Goal: Check status

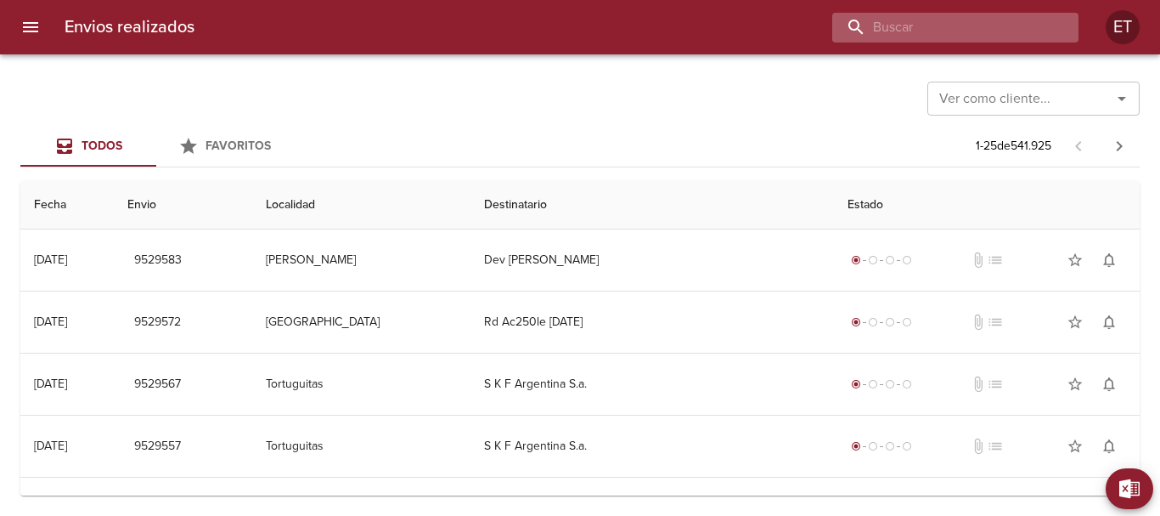
click at [1025, 38] on input "buscar" at bounding box center [941, 28] width 217 height 30
paste input "9188155"
type input "9188155"
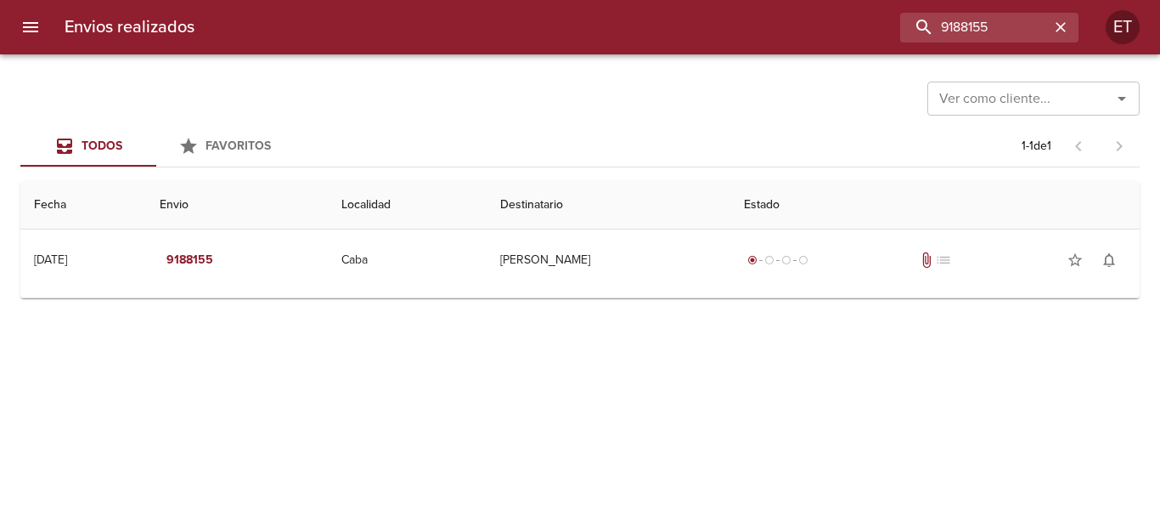
click at [663, 292] on td "Guia : 9188155" at bounding box center [580, 294] width 1120 height 7
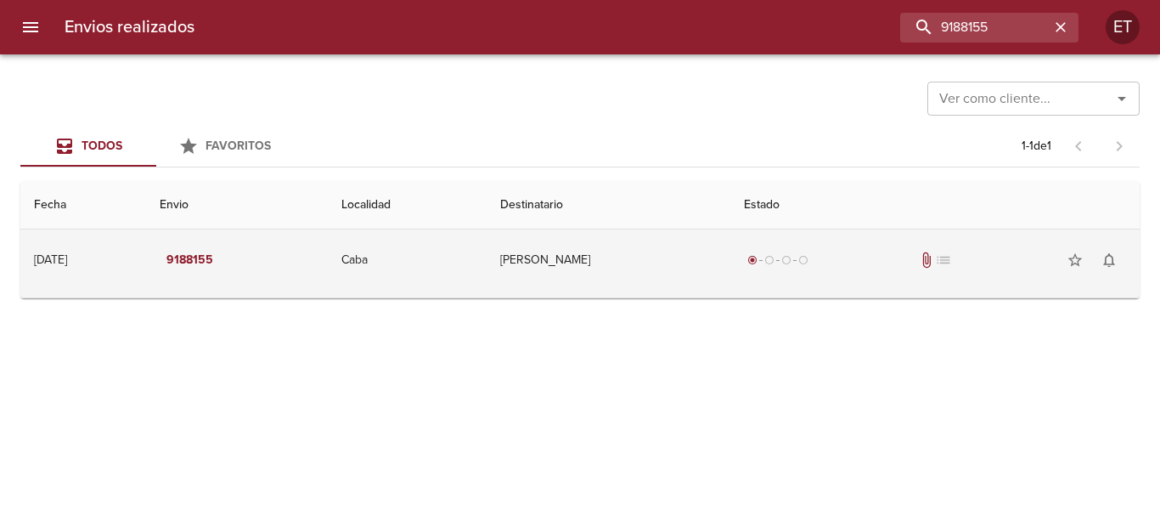
click at [647, 275] on td "[PERSON_NAME]" at bounding box center [609, 259] width 244 height 61
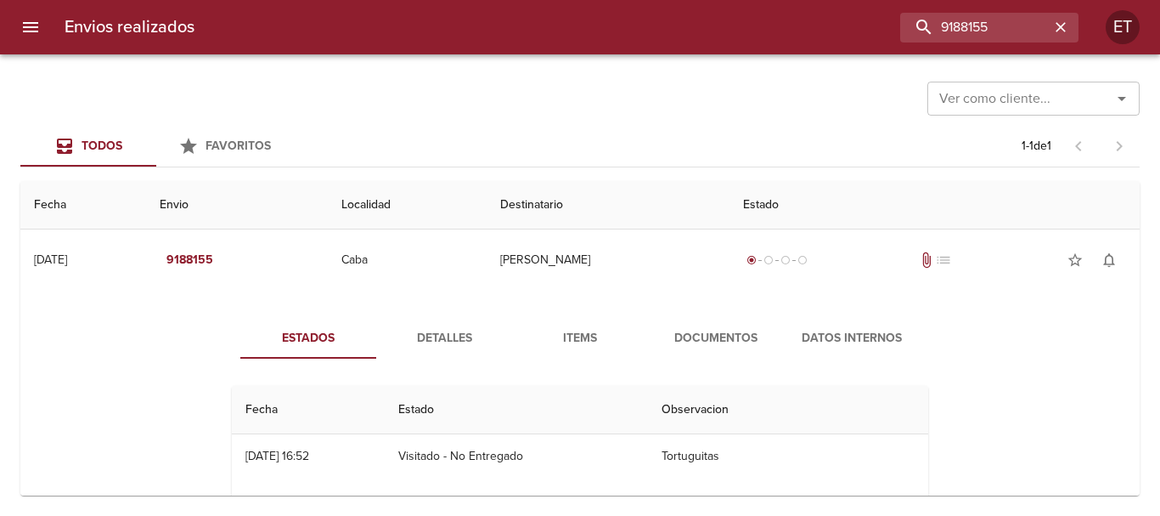
click at [714, 336] on span "Documentos" at bounding box center [716, 338] width 116 height 21
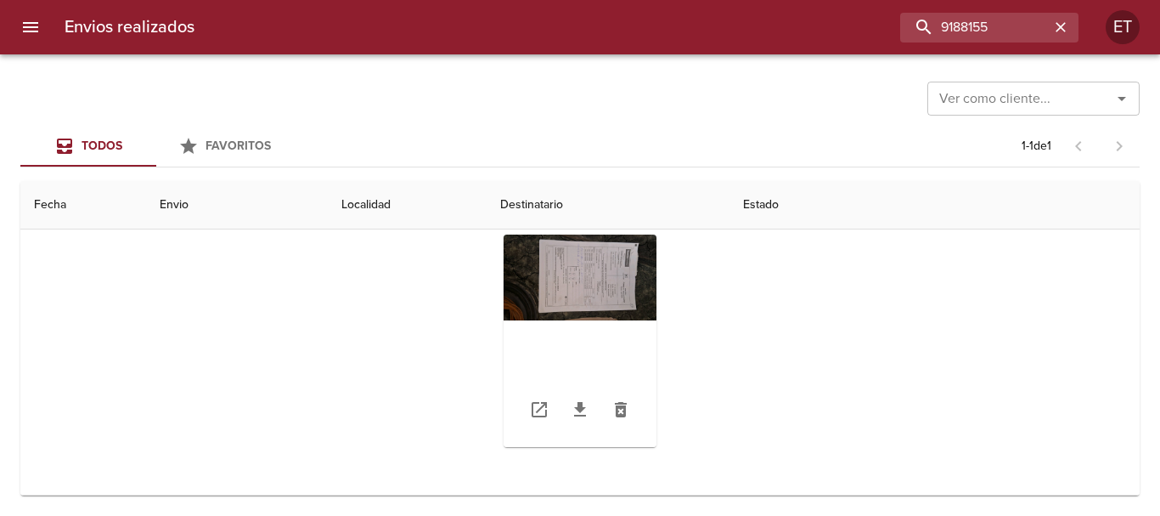
scroll to position [80, 0]
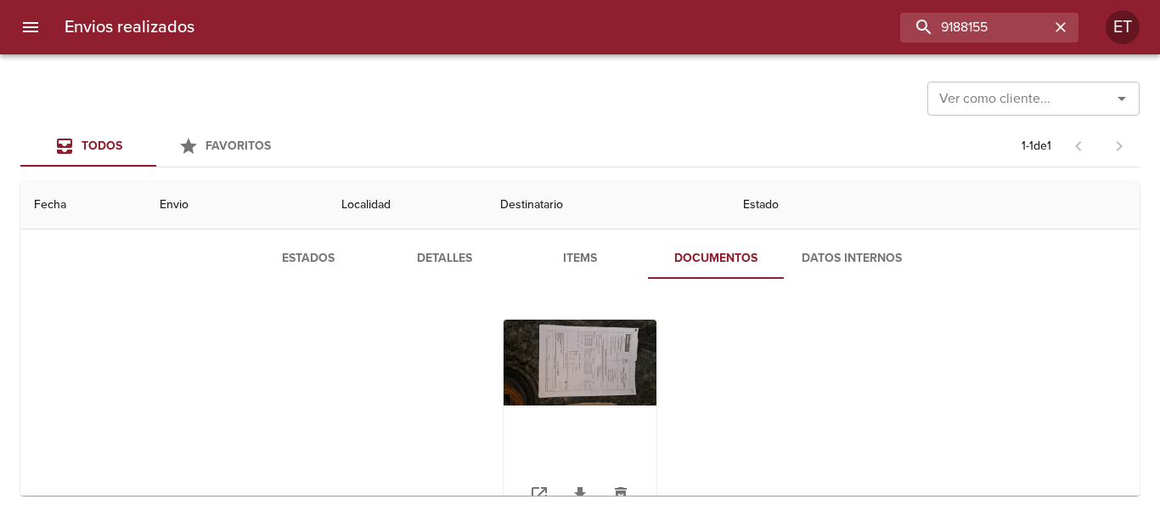
click at [593, 355] on div "Tabla de envíos del cliente" at bounding box center [580, 425] width 153 height 212
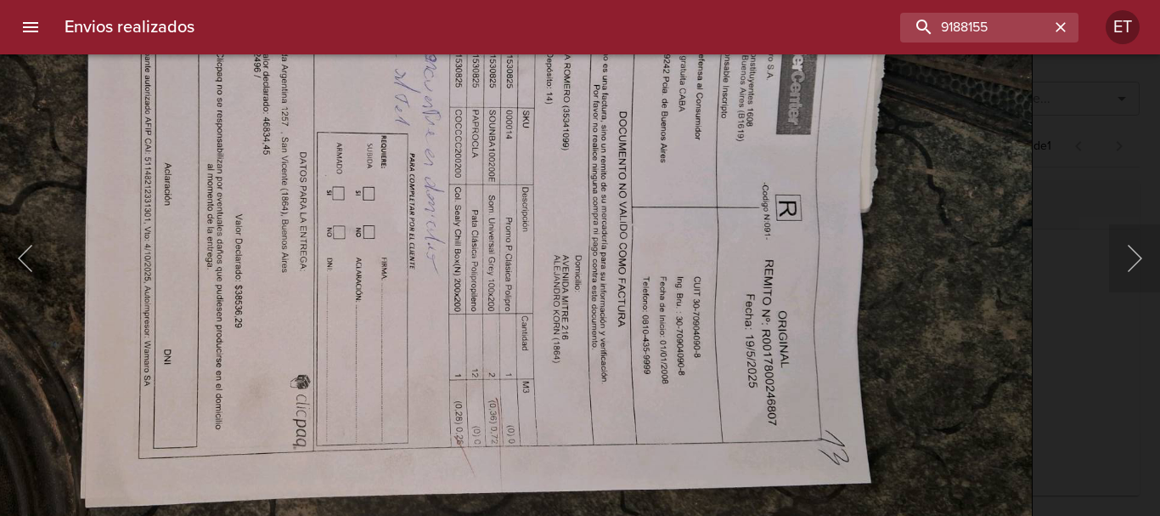
click at [501, 162] on img "Lightbox" at bounding box center [416, 222] width 1233 height 695
click at [939, 242] on img "Lightbox" at bounding box center [416, 222] width 1233 height 695
click at [1060, 262] on div "Lightbox" at bounding box center [580, 258] width 1160 height 516
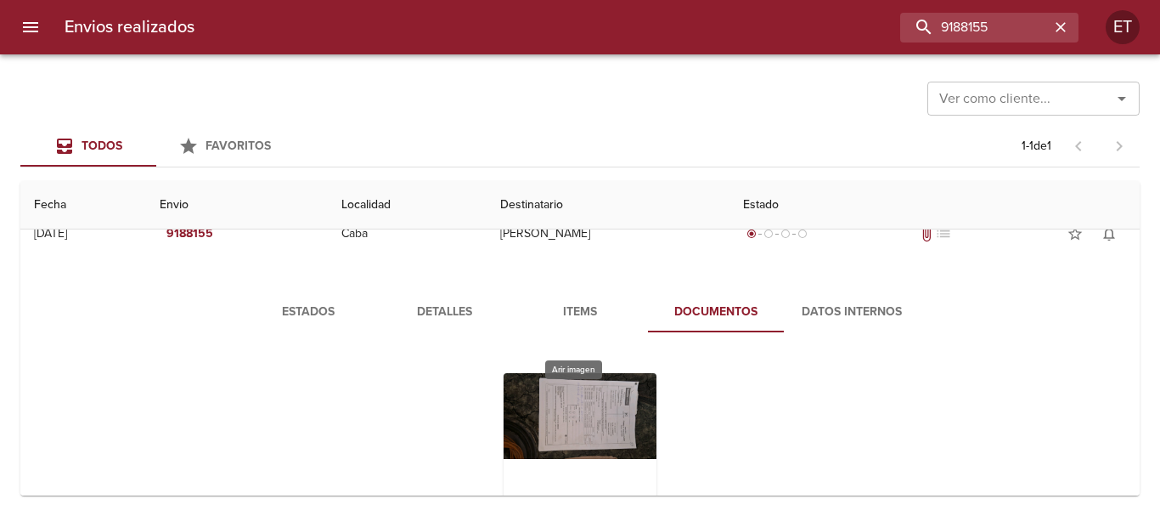
scroll to position [0, 0]
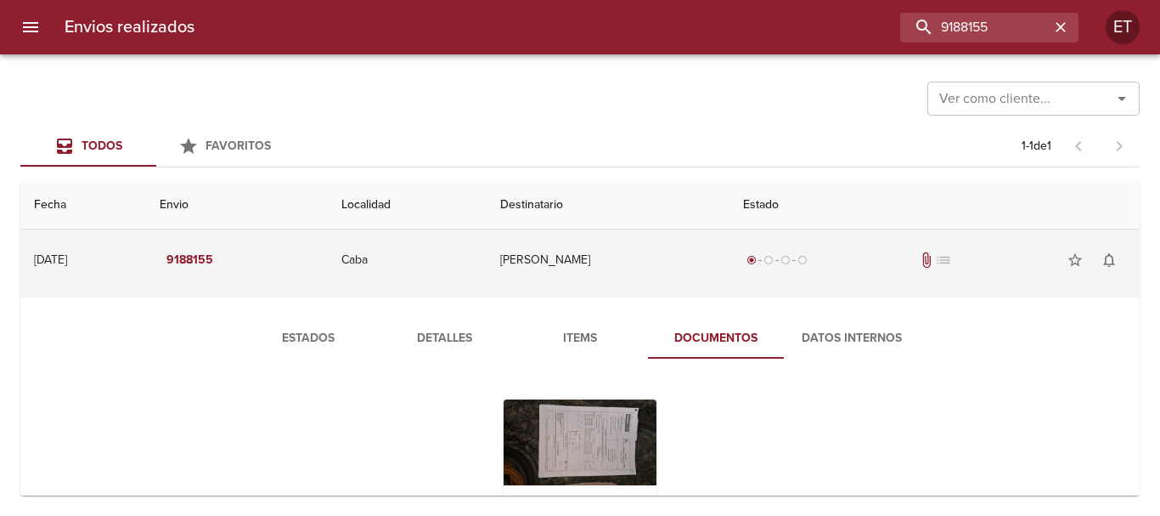
click at [648, 249] on td "[PERSON_NAME]" at bounding box center [609, 259] width 244 height 61
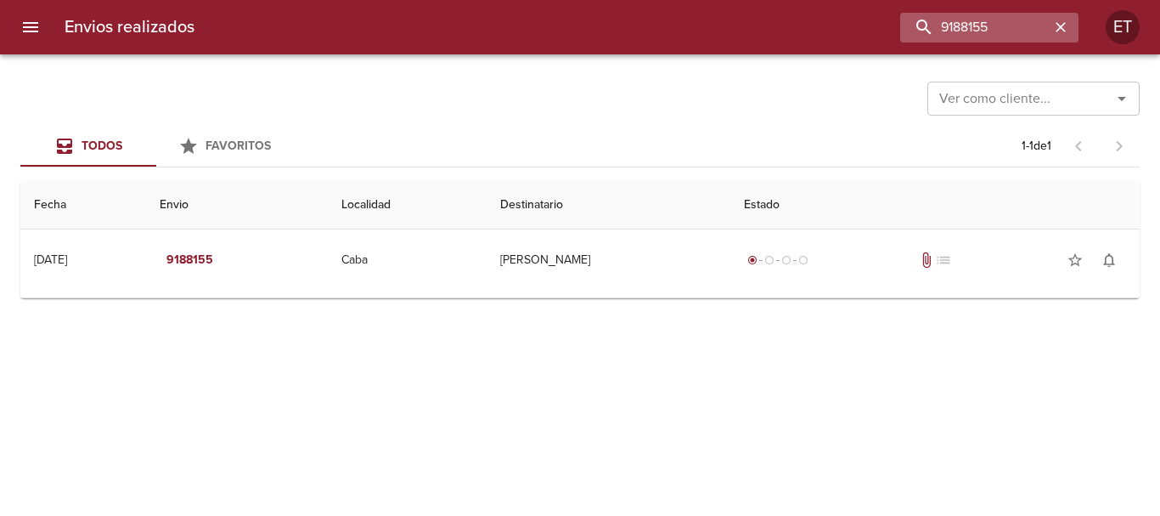
click at [1065, 30] on icon "button" at bounding box center [1061, 27] width 17 height 17
